Goal: Task Accomplishment & Management: Manage account settings

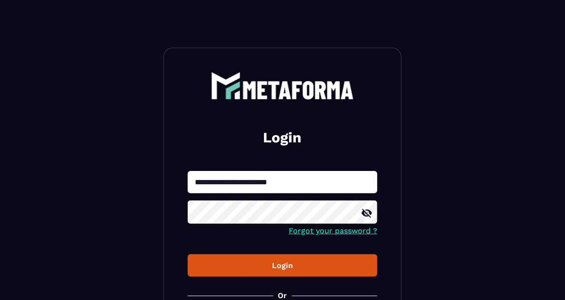
click at [343, 177] on input "**********" at bounding box center [283, 182] width 190 height 22
type input "**********"
click at [188, 254] on button "Login" at bounding box center [283, 265] width 190 height 22
